Goal: Find specific page/section

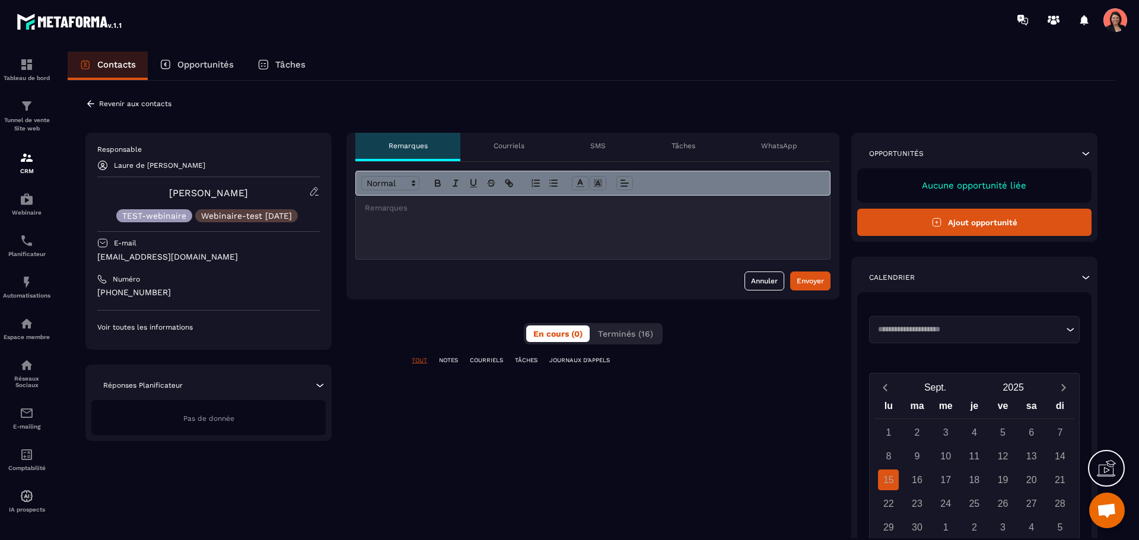
scroll to position [1644, 0]
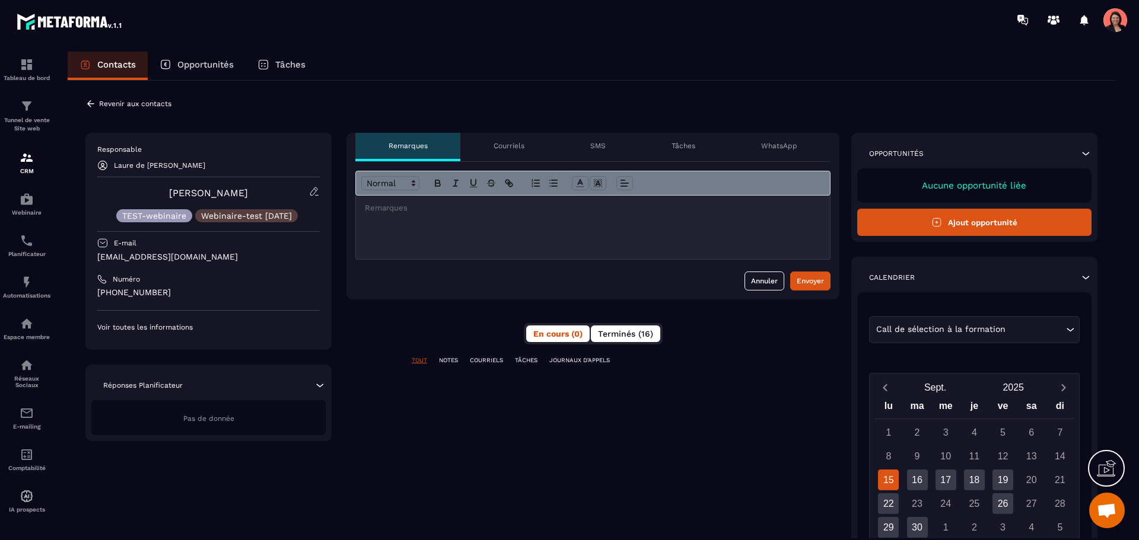
click at [644, 331] on span "Terminés (16)" at bounding box center [625, 333] width 55 height 9
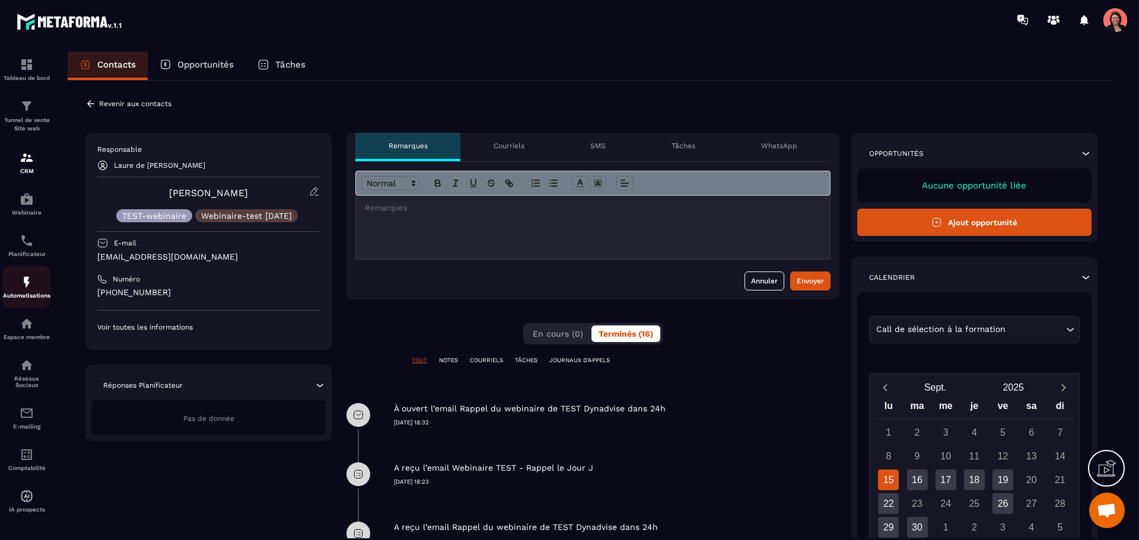
click at [26, 281] on img at bounding box center [27, 282] width 14 height 14
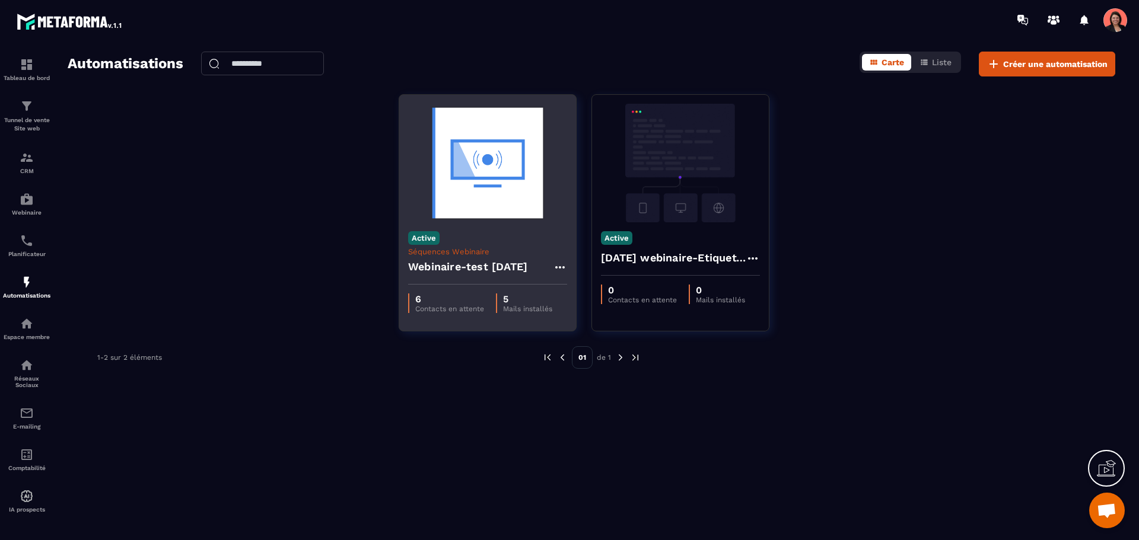
click at [464, 266] on h4 "Webinaire-test [DATE]" at bounding box center [467, 267] width 119 height 17
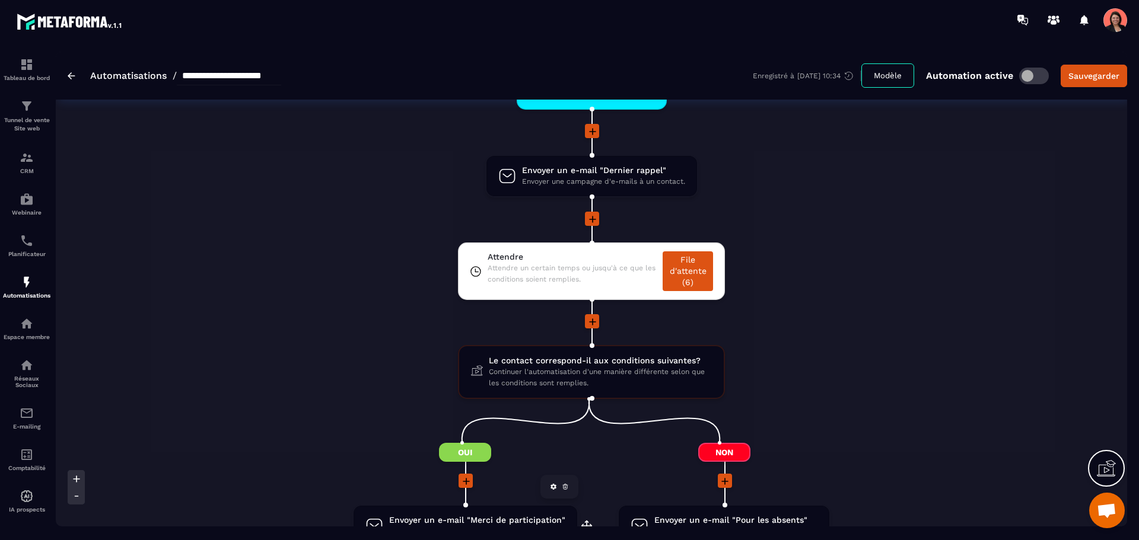
scroll to position [712, 0]
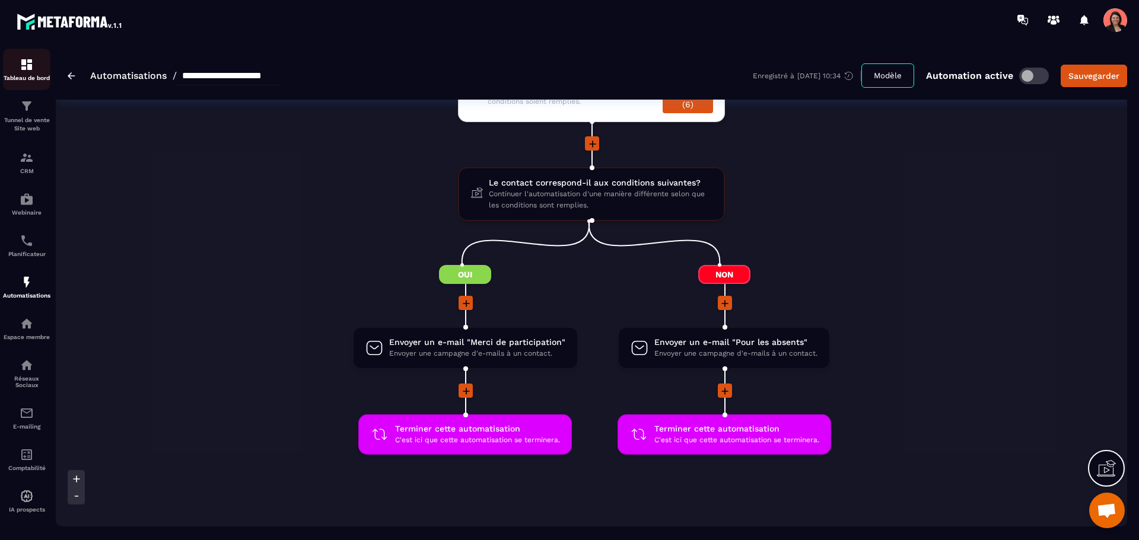
click at [27, 70] on img at bounding box center [27, 65] width 14 height 14
